Goal: Task Accomplishment & Management: Manage account settings

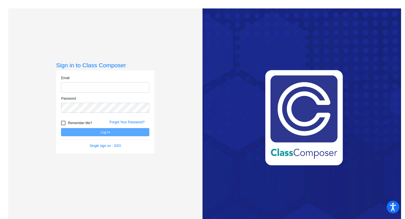
type input "[PERSON_NAME][EMAIL_ADDRESS][PERSON_NAME][DOMAIN_NAME]"
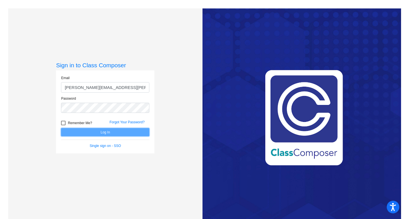
click at [117, 131] on button "Log In" at bounding box center [105, 132] width 88 height 8
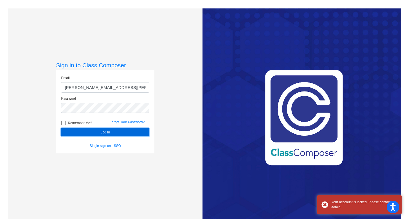
click at [107, 131] on button "Log In" at bounding box center [105, 132] width 88 height 8
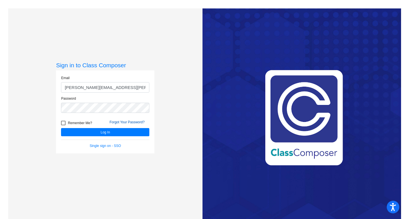
click at [117, 121] on link "Forgot Your Password?" at bounding box center [126, 122] width 35 height 4
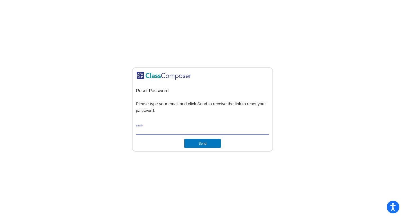
click at [164, 129] on input "Email *" at bounding box center [202, 130] width 133 height 5
type input "[PERSON_NAME][EMAIL_ADDRESS][PERSON_NAME][DOMAIN_NAME]"
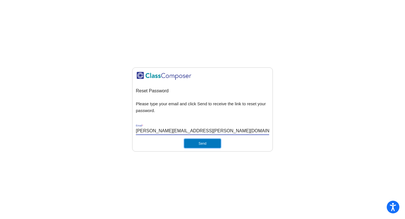
click at [192, 143] on button "Send" at bounding box center [202, 143] width 37 height 9
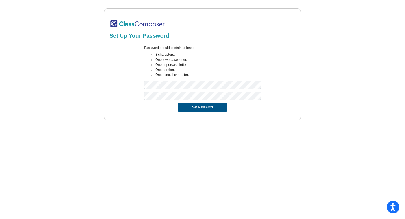
click at [189, 106] on button "Set Password" at bounding box center [202, 107] width 49 height 9
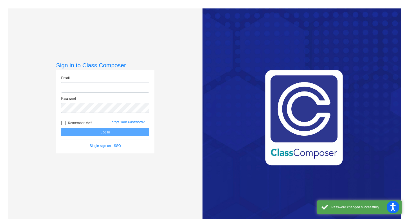
type input "[PERSON_NAME][EMAIL_ADDRESS][PERSON_NAME][DOMAIN_NAME]"
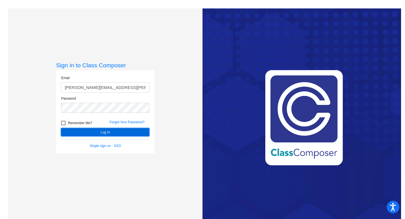
click at [117, 132] on button "Log In" at bounding box center [105, 132] width 88 height 8
